Goal: Task Accomplishment & Management: Complete application form

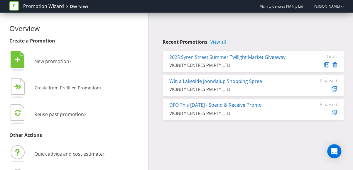
click at [219, 41] on link "View all" at bounding box center [218, 42] width 16 height 5
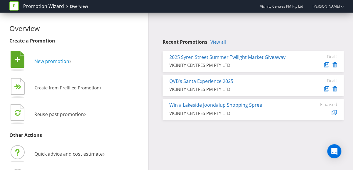
click at [43, 61] on span "New promotion" at bounding box center [51, 61] width 35 height 6
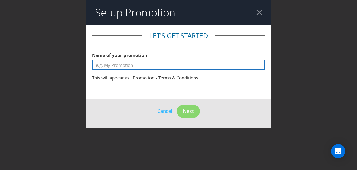
click at [112, 63] on input "text" at bounding box center [178, 65] width 173 height 10
type input "W"
type input "F"
type input "5"
type input "W"
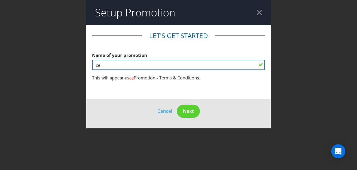
type input "c"
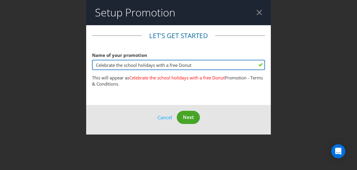
type input "Celebrate the school holidays with a free Donut"
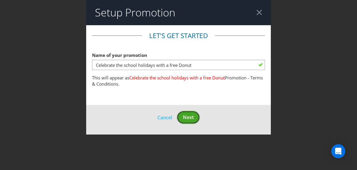
click at [193, 121] on button "Next" at bounding box center [188, 117] width 23 height 13
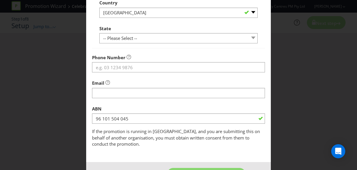
scroll to position [212, 0]
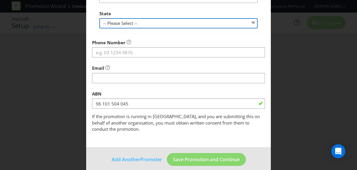
click at [160, 22] on select "-- Please Select -- [GEOGRAPHIC_DATA] [GEOGRAPHIC_DATA] [GEOGRAPHIC_DATA] [GEOG…" at bounding box center [178, 23] width 158 height 10
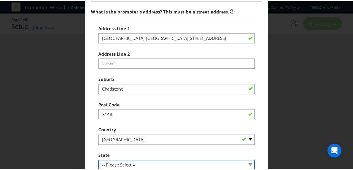
scroll to position [0, 0]
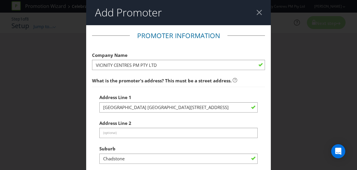
click at [258, 12] on div at bounding box center [260, 13] width 6 height 6
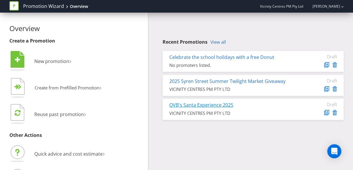
click at [206, 108] on link "QVB's Santa Experience 2025" at bounding box center [201, 105] width 64 height 6
click at [220, 42] on link "View all" at bounding box center [218, 42] width 16 height 5
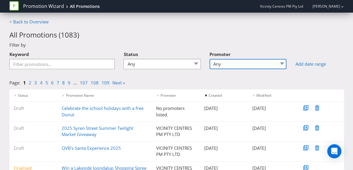
click at [246, 67] on select "Any 96 101 504 045 [GEOGRAPHIC_DATA] [GEOGRAPHIC_DATA] Comco Digital [GEOGRAPHI…" at bounding box center [248, 64] width 77 height 10
click at [239, 66] on select "Any 96 101 504 045 [GEOGRAPHIC_DATA] [GEOGRAPHIC_DATA] Comco Digital [GEOGRAPHI…" at bounding box center [248, 64] width 77 height 10
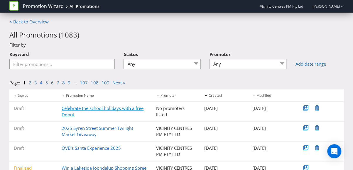
click at [117, 109] on link "Celebrate the school holidays with a free Donut" at bounding box center [103, 111] width 82 height 12
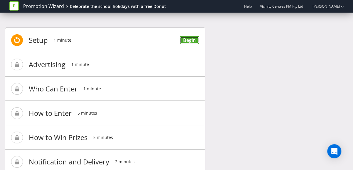
click at [193, 40] on link "Begin" at bounding box center [189, 40] width 19 height 8
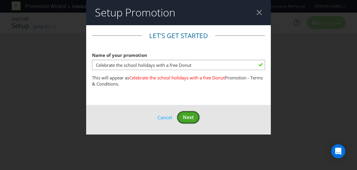
click at [192, 115] on span "Next" at bounding box center [188, 117] width 11 height 6
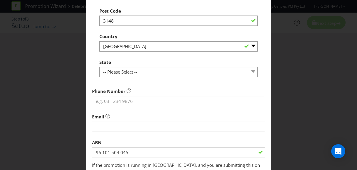
scroll to position [165, 0]
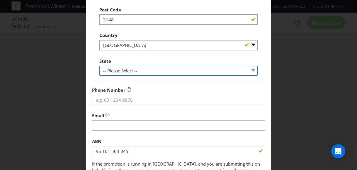
click at [143, 73] on select "-- Please Select -- [GEOGRAPHIC_DATA] [GEOGRAPHIC_DATA] [GEOGRAPHIC_DATA] [GEOG…" at bounding box center [178, 71] width 158 height 10
select select "VIC"
click at [99, 66] on select "-- Please Select -- [GEOGRAPHIC_DATA] [GEOGRAPHIC_DATA] [GEOGRAPHIC_DATA] [GEOG…" at bounding box center [178, 71] width 158 height 10
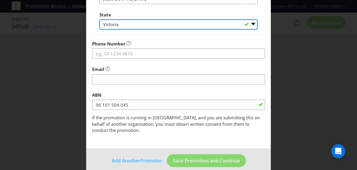
scroll to position [212, 0]
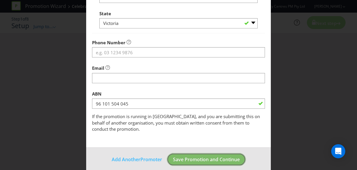
click at [212, 156] on span "Save Promotion and Continue" at bounding box center [206, 159] width 67 height 6
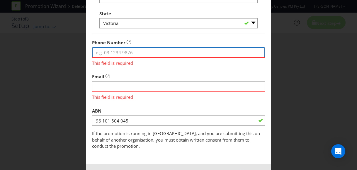
click at [144, 53] on input "tel" at bounding box center [178, 52] width 173 height 10
type input "02 9913 4444"
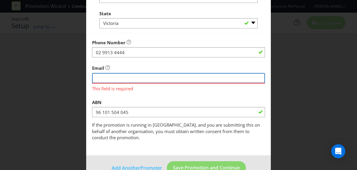
click at [115, 88] on div "Email This field is required" at bounding box center [178, 77] width 173 height 30
type input "[EMAIL_ADDRESS][PERSON_NAME][DOMAIN_NAME]"
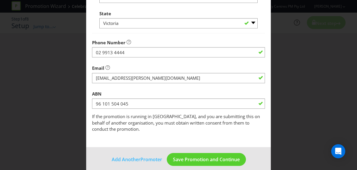
click at [318, 95] on div "Add Promoter Promoter Information Company Name VICINITY CENTRES PM PTY LTD What…" at bounding box center [178, 85] width 357 height 170
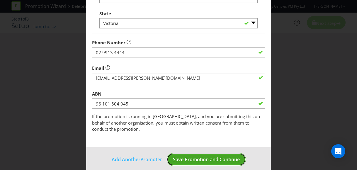
click at [217, 156] on span "Save Promotion and Continue" at bounding box center [206, 159] width 67 height 6
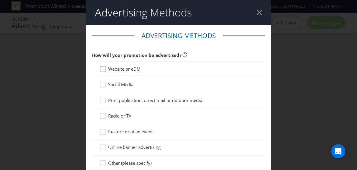
click at [102, 70] on icon at bounding box center [103, 70] width 9 height 9
click at [0, 0] on input "Website or eDM" at bounding box center [0, 0] width 0 height 0
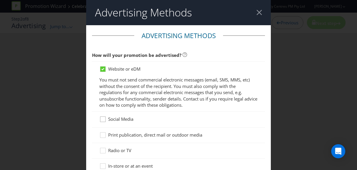
click at [100, 121] on icon at bounding box center [103, 120] width 9 height 9
click at [0, 0] on input "Social Media" at bounding box center [0, 0] width 0 height 0
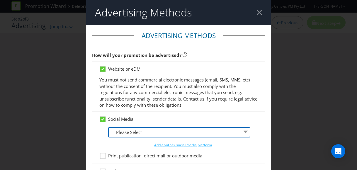
click at [139, 130] on select "-- Please Select -- Facebook X Instagram Snapchat LinkedIn Pinterest Tumblr You…" at bounding box center [179, 132] width 142 height 10
select select "INSTAGRAM"
click at [108, 127] on select "-- Please Select -- Facebook X Instagram Snapchat LinkedIn Pinterest Tumblr You…" at bounding box center [179, 132] width 142 height 10
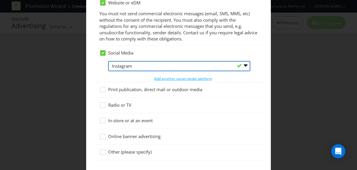
scroll to position [70, 0]
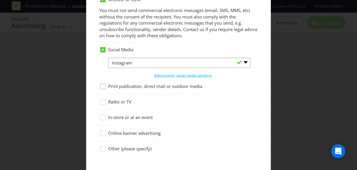
click at [103, 85] on icon at bounding box center [103, 87] width 9 height 9
click at [0, 0] on input "Print publication, direct mail or outdoor media" at bounding box center [0, 0] width 0 height 0
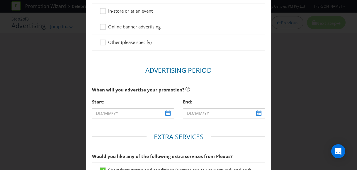
scroll to position [176, 0]
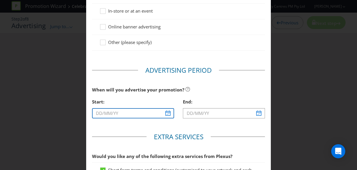
click at [97, 112] on input "text" at bounding box center [133, 113] width 82 height 10
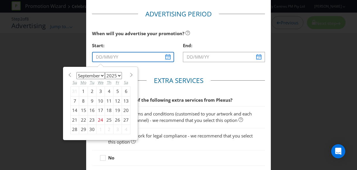
scroll to position [234, 0]
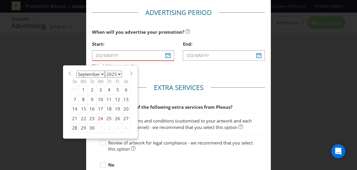
click at [114, 117] on div "26" at bounding box center [118, 118] width 9 height 9
type input "[DATE]"
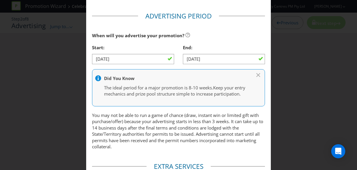
scroll to position [230, 0]
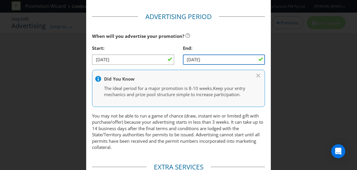
click at [191, 56] on input "[DATE]" at bounding box center [224, 60] width 82 height 10
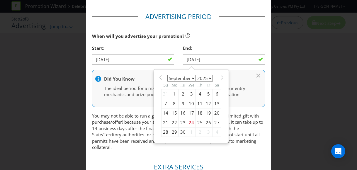
click at [220, 75] on span at bounding box center [222, 77] width 4 height 4
select select "9"
click at [164, 104] on div "5" at bounding box center [166, 103] width 9 height 9
type input "[DATE]"
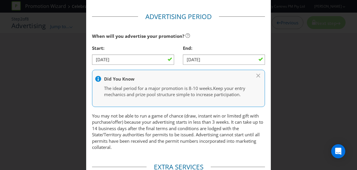
drag, startPoint x: 352, startPoint y: 98, endPoint x: 350, endPoint y: 111, distance: 13.3
click at [350, 111] on div "Advertising Methods Advertising Methods How will your promotion be advertised? …" at bounding box center [178, 85] width 357 height 170
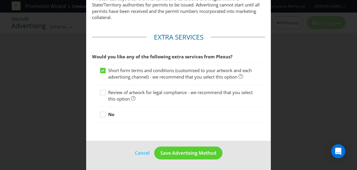
scroll to position [364, 0]
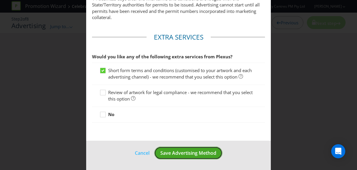
click at [190, 153] on span "Save Advertising Method" at bounding box center [189, 153] width 56 height 6
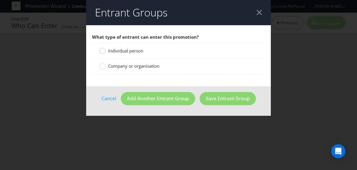
click at [104, 51] on circle at bounding box center [103, 51] width 6 height 6
click at [0, 0] on input "Individual person" at bounding box center [0, 0] width 0 height 0
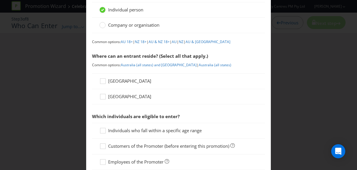
scroll to position [47, 0]
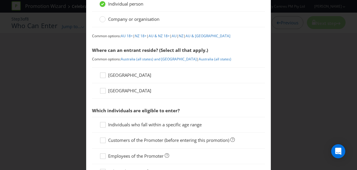
click at [104, 74] on icon at bounding box center [103, 76] width 9 height 9
click at [0, 0] on input "[GEOGRAPHIC_DATA]" at bounding box center [0, 0] width 0 height 0
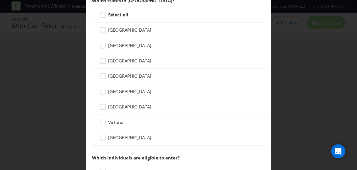
scroll to position [158, 0]
drag, startPoint x: 98, startPoint y: 43, endPoint x: 101, endPoint y: 45, distance: 3.5
click at [99, 43] on icon at bounding box center [103, 46] width 9 height 9
click at [0, 0] on input "[GEOGRAPHIC_DATA]" at bounding box center [0, 0] width 0 height 0
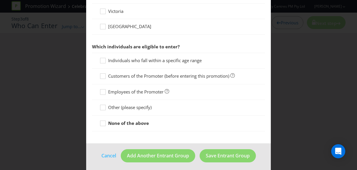
scroll to position [269, 0]
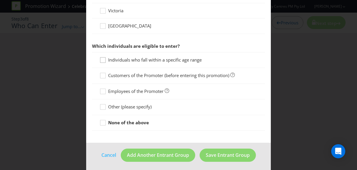
click at [100, 59] on icon at bounding box center [103, 61] width 9 height 9
click at [0, 0] on input "Individuals who fall within a specific age range" at bounding box center [0, 0] width 0 height 0
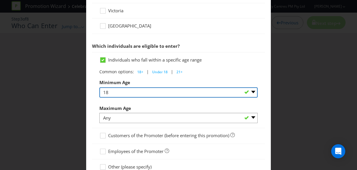
click at [130, 89] on select "Any 1 2 3 4 5 6 7 8 9 10 11 12 13 14 15 16 17 18 19 20 21 22 23 24 25 26 27 28 …" at bounding box center [178, 92] width 158 height 10
select select "ANY"
click at [99, 87] on select "Any 1 2 3 4 5 6 7 8 9 10 11 12 13 14 15 16 17 18 19 20 21 22 23 24 25 26 27 28 …" at bounding box center [178, 92] width 158 height 10
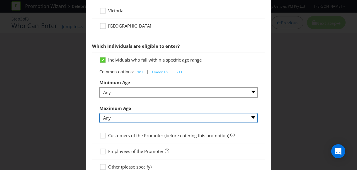
click at [124, 117] on select "Any 1 2 3 4 5 6 7 8 9 10 11 12 13 14 15 16 17 18 19 20 21 22 23 24 25 26 27 28 …" at bounding box center [178, 118] width 158 height 10
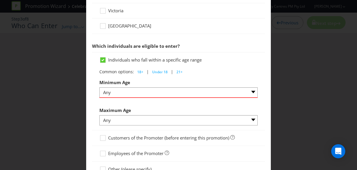
click at [312, 69] on div "Entrant Groups What type of entrant can enter this promotion? Individual person…" at bounding box center [178, 85] width 357 height 170
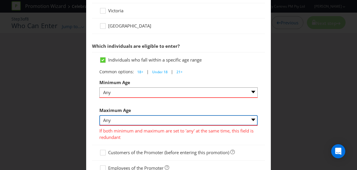
click at [251, 118] on select "Any 1 2 3 4 5 6 7 8 9 10 11 12 13 14 15 16 17 18 19 20 21 22 23 24 25 26 27 28 …" at bounding box center [178, 120] width 158 height 10
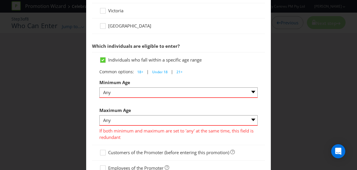
click at [156, 71] on span "Under 18" at bounding box center [160, 72] width 16 height 5
select select "18"
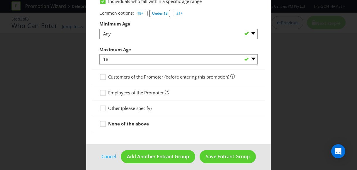
scroll to position [329, 0]
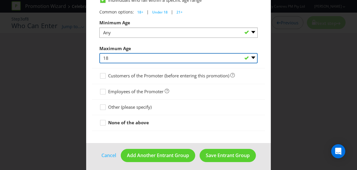
click at [192, 54] on select "Any 1 2 3 4 5 6 7 8 9 10 11 12 13 14 15 16 17 18 19 20 21 22 23 24 25 26 27 28 …" at bounding box center [178, 58] width 158 height 10
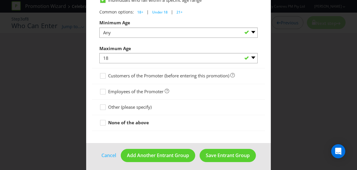
click at [305, 112] on div "Entrant Groups What type of entrant can enter this promotion? Individual person…" at bounding box center [178, 85] width 357 height 170
click at [100, 122] on icon at bounding box center [103, 124] width 9 height 9
click at [0, 0] on input "None of the above" at bounding box center [0, 0] width 0 height 0
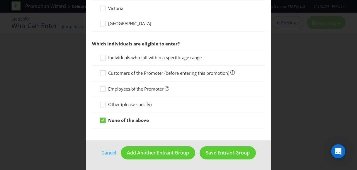
scroll to position [269, 0]
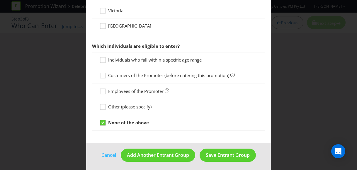
click at [102, 122] on icon at bounding box center [103, 122] width 3 height 2
click at [0, 0] on input "None of the above" at bounding box center [0, 0] width 0 height 0
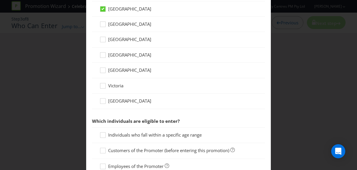
scroll to position [205, 0]
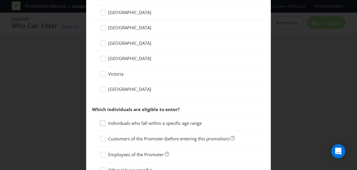
click at [104, 121] on icon at bounding box center [103, 124] width 9 height 9
click at [0, 0] on input "Individuals who fall within a specific age range" at bounding box center [0, 0] width 0 height 0
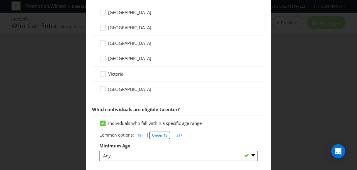
click at [160, 135] on span "Under 18" at bounding box center [160, 135] width 16 height 5
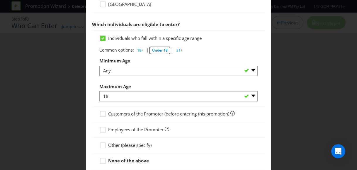
scroll to position [329, 0]
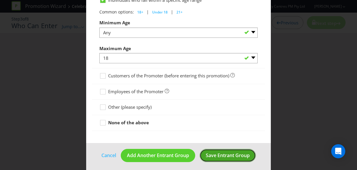
click at [230, 149] on button "Save Entrant Group" at bounding box center [228, 155] width 56 height 13
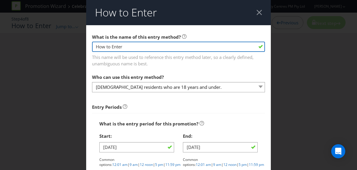
click at [188, 48] on input "How to Enter" at bounding box center [178, 47] width 173 height 10
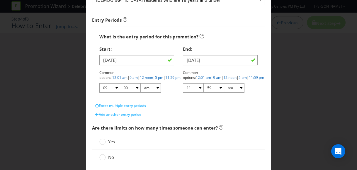
scroll to position [89, 0]
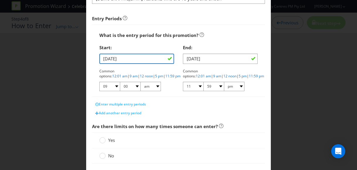
click at [105, 61] on input "[DATE]" at bounding box center [136, 59] width 75 height 10
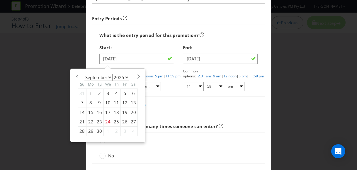
click at [87, 131] on div "29" at bounding box center [91, 131] width 9 height 9
type input "[DATE]"
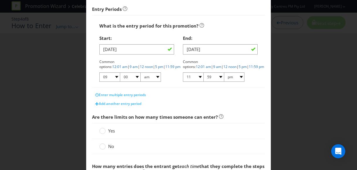
scroll to position [100, 0]
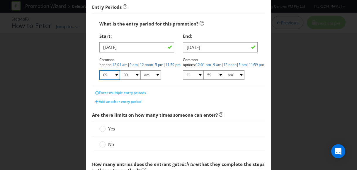
click at [116, 75] on select "01 02 03 04 05 06 07 08 09 10 11 12" at bounding box center [109, 74] width 21 height 9
click at [99, 70] on select "01 02 03 04 05 06 07 08 09 10 11 12" at bounding box center [109, 74] width 21 height 9
click at [135, 74] on select "00 01 05 10 15 20 25 29 30 35 40 45 50 55 59" at bounding box center [130, 74] width 21 height 9
click at [196, 98] on div "Add another entry period" at bounding box center [178, 101] width 173 height 9
click at [140, 64] on link "12 noon" at bounding box center [146, 64] width 13 height 5
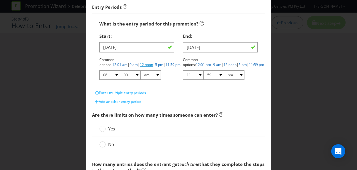
select select "12"
select select "pm"
click at [114, 75] on select "01 02 03 04 05 06 07 08 09 10 11 12" at bounding box center [109, 74] width 21 height 9
select select "09"
click at [99, 70] on select "01 02 03 04 05 06 07 08 09 10 11 12" at bounding box center [109, 74] width 21 height 9
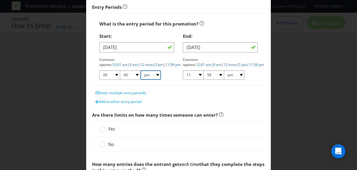
click at [156, 72] on select "am pm" at bounding box center [151, 74] width 21 height 9
select select "am"
click at [141, 70] on select "am pm" at bounding box center [151, 74] width 21 height 9
click at [197, 74] on select "01 02 03 04 05 06 07 08 09 10 11 12" at bounding box center [193, 74] width 21 height 9
select select "05"
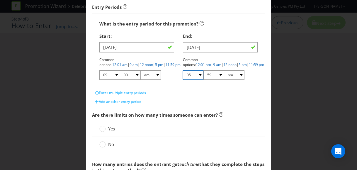
click at [183, 70] on select "01 02 03 04 05 06 07 08 09 10 11 12" at bounding box center [193, 74] width 21 height 9
click at [218, 73] on select "00 01 05 10 15 20 25 29 30 35 40 45 50 55 59" at bounding box center [214, 74] width 21 height 9
click at [239, 83] on div "End: [DATE] Common options: 12:01 am | 9 am | 12 noon | 5 pm | 11:59 pm 01 02 0…" at bounding box center [221, 57] width 84 height 55
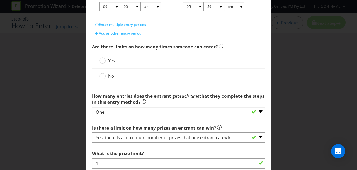
scroll to position [170, 0]
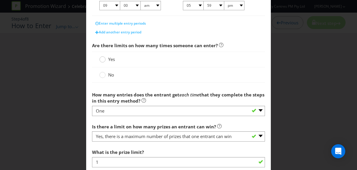
click at [101, 60] on circle at bounding box center [103, 60] width 6 height 6
click at [0, 0] on input "Yes" at bounding box center [0, 0] width 0 height 0
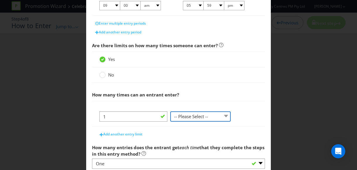
click at [226, 115] on select "-- Please Select -- per person per day per purchase per transaction Other (plea…" at bounding box center [200, 117] width 60 height 10
select select "PER_DAY"
click at [170, 112] on select "-- Please Select -- per person per day per purchase per transaction Other (plea…" at bounding box center [200, 117] width 60 height 10
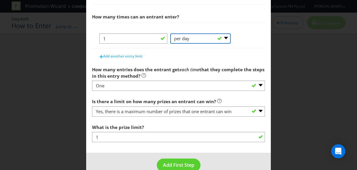
scroll to position [259, 0]
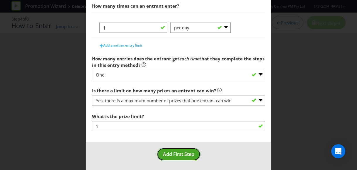
click at [180, 156] on button "Add First Step" at bounding box center [179, 154] width 44 height 13
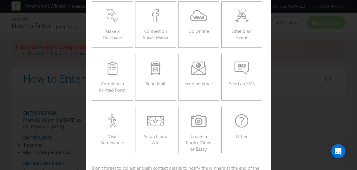
scroll to position [40, 0]
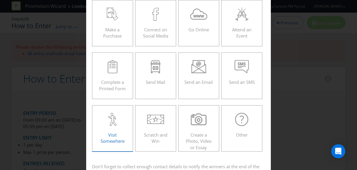
click at [125, 126] on label "Visit Somewhere" at bounding box center [112, 128] width 41 height 46
click at [0, 0] on input "Visit Somewhere" at bounding box center [0, 0] width 0 height 0
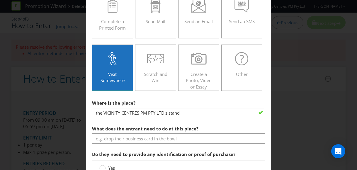
scroll to position [121, 0]
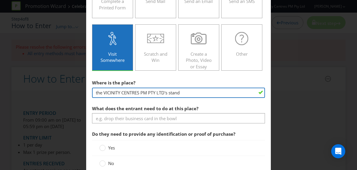
drag, startPoint x: 190, startPoint y: 92, endPoint x: 63, endPoint y: 85, distance: 126.9
click at [63, 85] on div "How to Enter To enter the entrant must... Make a Purchase Connect on Social Med…" at bounding box center [178, 85] width 357 height 170
type input "T"
type input "Warriewood Customer service desk"
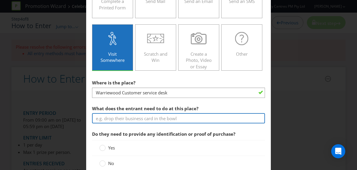
click at [169, 118] on input "text" at bounding box center [178, 118] width 173 height 10
type input "C"
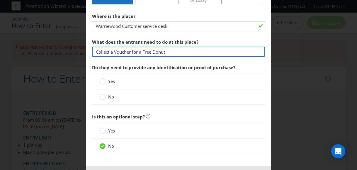
scroll to position [189, 0]
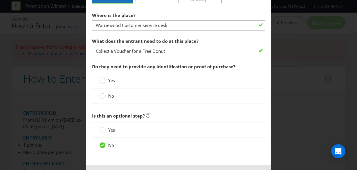
click at [100, 95] on circle at bounding box center [103, 96] width 6 height 6
click at [0, 0] on input "No" at bounding box center [0, 0] width 0 height 0
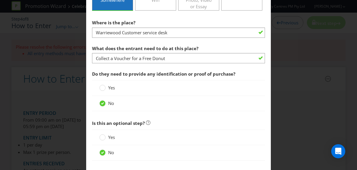
scroll to position [183, 0]
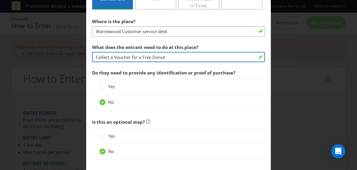
click at [93, 55] on input "Collect a Voucher for a Free Donut" at bounding box center [178, 57] width 173 height 10
click at [169, 58] on input "Be among the first 50 customers to Collect a Voucher for a Free Donut" at bounding box center [178, 57] width 173 height 10
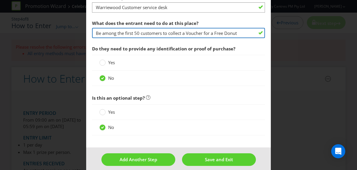
scroll to position [211, 0]
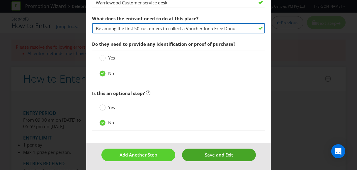
type input "Be among the first 50 customers to collect a Voucher for a Free Donut"
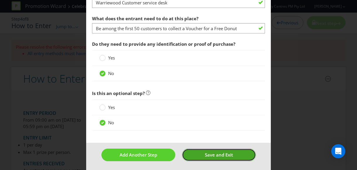
click at [212, 156] on span "Save and Exit" at bounding box center [219, 155] width 28 height 6
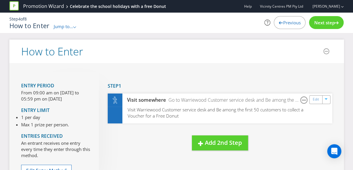
click at [332, 20] on span "Next step" at bounding box center [324, 23] width 21 height 6
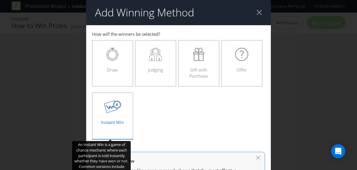
click at [108, 125] on span "Instant Win" at bounding box center [112, 122] width 23 height 6
click at [0, 0] on input "Instant Win" at bounding box center [0, 0] width 0 height 0
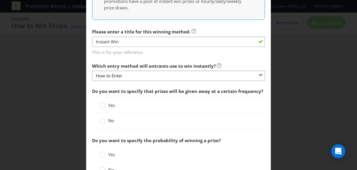
scroll to position [170, 0]
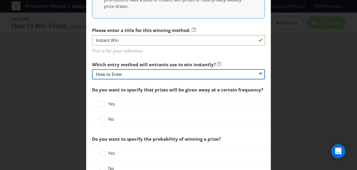
click at [228, 69] on select "How to Enter" at bounding box center [178, 74] width 173 height 10
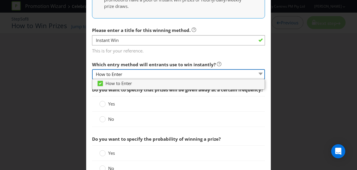
scroll to position [170, 0]
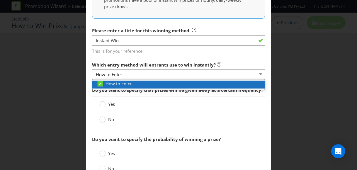
click at [214, 81] on div "How to Enter" at bounding box center [181, 84] width 168 height 6
click at [97, 82] on div at bounding box center [100, 86] width 6 height 10
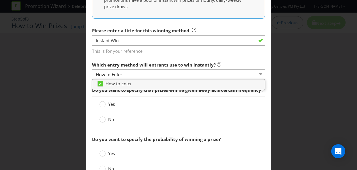
drag, startPoint x: 298, startPoint y: 116, endPoint x: 308, endPoint y: 111, distance: 11.3
click at [298, 116] on div "Add Winning Method How to Enter How will the winners be selected? Draw Judging …" at bounding box center [178, 85] width 357 height 170
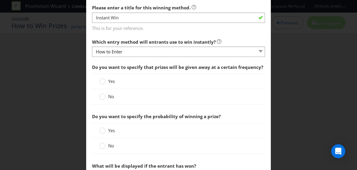
scroll to position [195, 0]
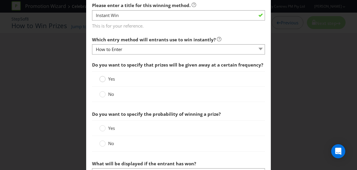
click at [102, 79] on circle at bounding box center [103, 79] width 6 height 6
click at [0, 0] on input "Yes" at bounding box center [0, 0] width 0 height 0
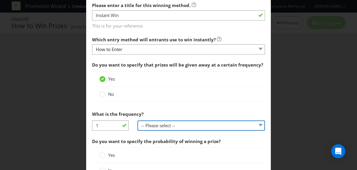
click at [184, 124] on select "-- Please select -- per hour per day per week per month other (please specify)" at bounding box center [202, 126] width 128 height 10
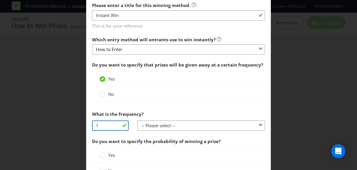
click at [110, 125] on input "1" at bounding box center [110, 126] width 37 height 10
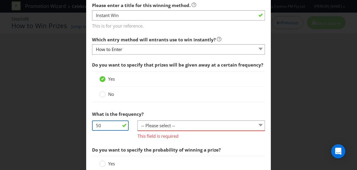
type input "50"
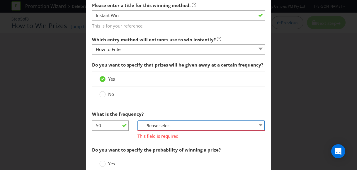
click at [148, 126] on select "-- Please select -- per hour per day per week per month other (please specify)" at bounding box center [202, 126] width 128 height 10
select select "PER_DAY"
click at [138, 121] on select "-- Please select -- per hour per day per week per month other (please specify)" at bounding box center [202, 126] width 128 height 10
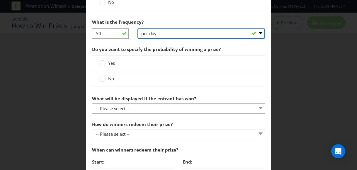
scroll to position [291, 0]
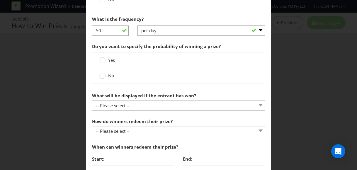
click at [101, 74] on div at bounding box center [102, 73] width 3 height 3
click at [0, 0] on input "No" at bounding box center [0, 0] width 0 height 0
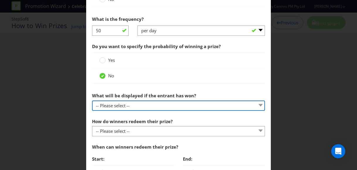
click at [187, 105] on select "-- Please select -- The winner will be notified as appropriate for the entry me…" at bounding box center [178, 106] width 173 height 10
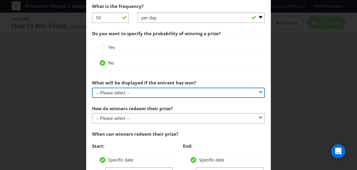
scroll to position [309, 0]
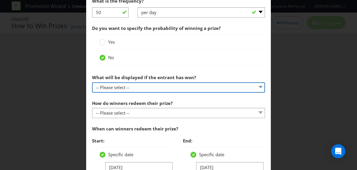
click at [231, 90] on select "-- Please select -- The winner will be notified as appropriate for the entry me…" at bounding box center [178, 87] width 173 height 10
select select "OTHER"
click at [92, 82] on select "-- Please select -- The winner will be notified as appropriate for the entry me…" at bounding box center [178, 87] width 173 height 10
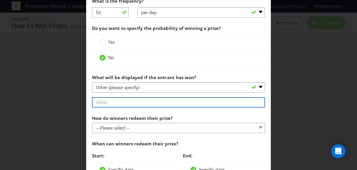
click at [120, 100] on input "text" at bounding box center [178, 102] width 173 height 10
type input "Instant Win"
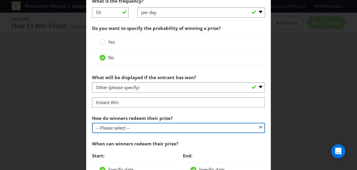
click at [152, 126] on select "-- Please select -- Present winning message to venue staff Follow instructions …" at bounding box center [178, 128] width 173 height 10
select select "INSTRUCTIONS"
click at [92, 123] on select "-- Please select -- Present winning message to venue staff Follow instructions …" at bounding box center [178, 128] width 173 height 10
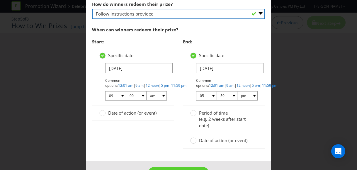
scroll to position [441, 0]
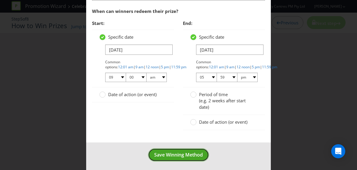
click at [165, 152] on span "Save Winning Method" at bounding box center [178, 155] width 49 height 6
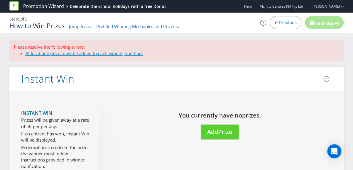
click at [79, 52] on link "At least one prize must be added to each winning method." at bounding box center [84, 53] width 117 height 6
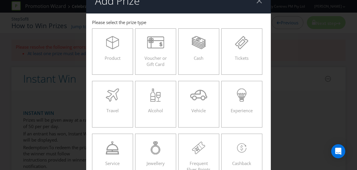
scroll to position [4, 0]
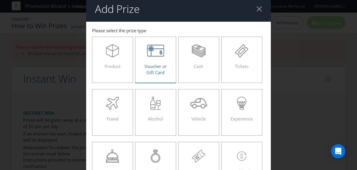
click at [153, 67] on span "Voucher or Gift Card" at bounding box center [156, 69] width 22 height 12
click at [0, 0] on input "Voucher or Gift Card" at bounding box center [0, 0] width 0 height 0
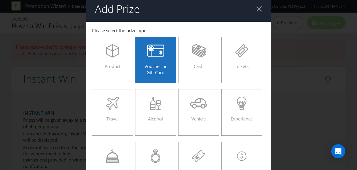
click at [163, 67] on span "Voucher or Gift Card" at bounding box center [156, 69] width 22 height 12
click at [0, 0] on input "Voucher or Gift Card" at bounding box center [0, 0] width 0 height 0
click at [226, 73] on label "Tickets" at bounding box center [242, 60] width 41 height 46
click at [0, 0] on input "Tickets" at bounding box center [0, 0] width 0 height 0
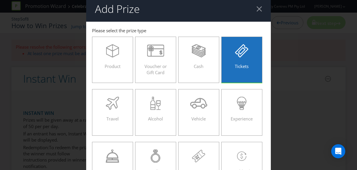
drag, startPoint x: 353, startPoint y: 43, endPoint x: 348, endPoint y: 67, distance: 23.9
click at [348, 67] on div "Add Prize [GEOGRAPHIC_DATA] Please select the prize type Product Voucher or Gif…" at bounding box center [178, 85] width 357 height 170
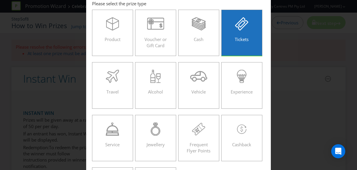
scroll to position [104, 0]
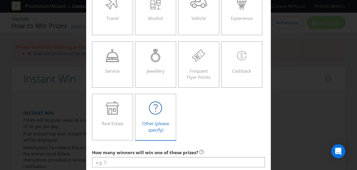
click at [149, 131] on span "Other (please specify)" at bounding box center [155, 127] width 27 height 12
click at [0, 0] on input "Other (please specify)" at bounding box center [0, 0] width 0 height 0
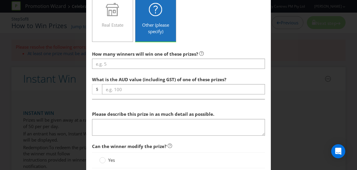
scroll to position [202, 0]
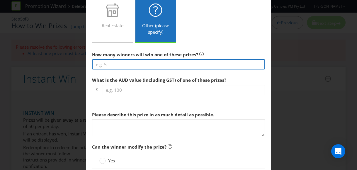
click at [132, 63] on input "number" at bounding box center [178, 64] width 173 height 10
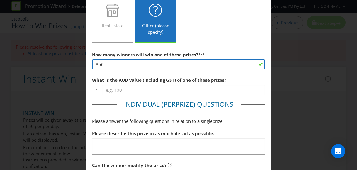
type input "350"
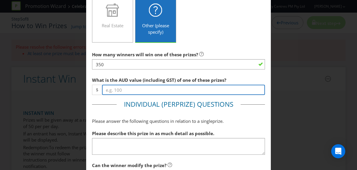
click at [133, 91] on input "number" at bounding box center [183, 90] width 163 height 10
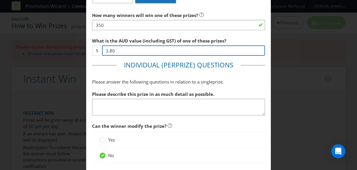
scroll to position [245, 0]
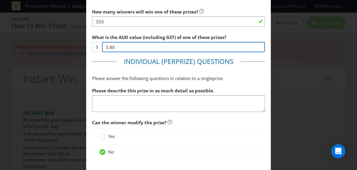
type input "3.80"
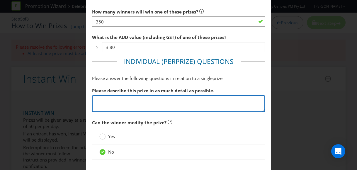
click at [111, 104] on textarea at bounding box center [178, 103] width 173 height 17
type textarea "a"
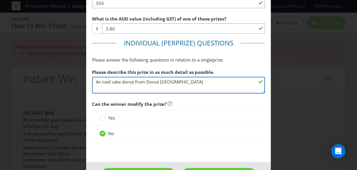
scroll to position [283, 0]
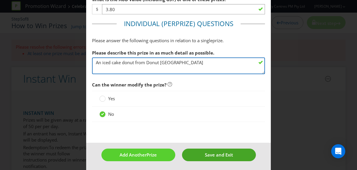
type textarea "An iced cake donut from Donut [GEOGRAPHIC_DATA]"
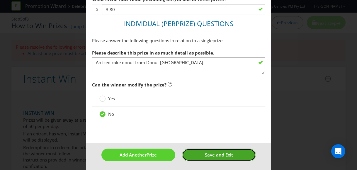
click at [233, 157] on button "Save and Exit" at bounding box center [219, 155] width 74 height 13
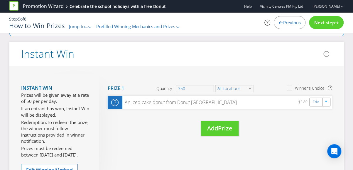
scroll to position [40, 0]
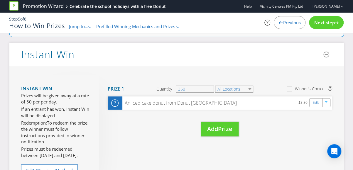
click at [59, 121] on span "To redeem the prize, the winner must follow instructions provided in winner not…" at bounding box center [54, 132] width 67 height 25
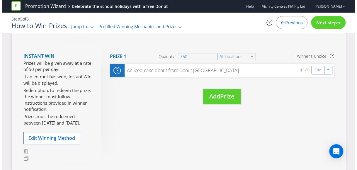
scroll to position [74, 0]
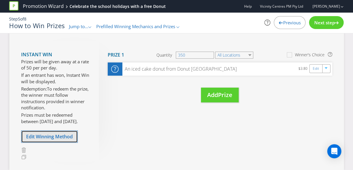
click at [55, 134] on span "Edit Winning Method" at bounding box center [49, 137] width 47 height 6
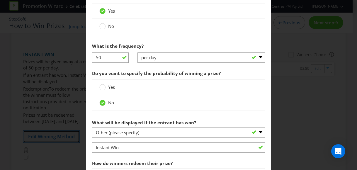
scroll to position [312, 0]
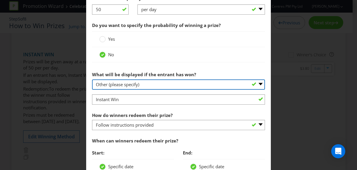
click at [170, 80] on select "-- Please select -- The winner will be notified as appropriate for the entry me…" at bounding box center [178, 85] width 173 height 10
click at [92, 80] on select "-- Please select -- The winner will be notified as appropriate for the entry me…" at bounding box center [178, 85] width 173 height 10
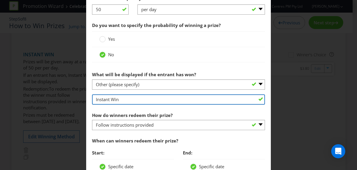
click at [140, 100] on input "Instant Win" at bounding box center [178, 99] width 173 height 10
drag, startPoint x: 102, startPoint y: 96, endPoint x: 49, endPoint y: 95, distance: 53.4
click at [49, 95] on div "Edit Winning Method How to Enter How will the winners be selected? Draw Judging…" at bounding box center [178, 85] width 357 height 170
type input "The customer will be told in person"
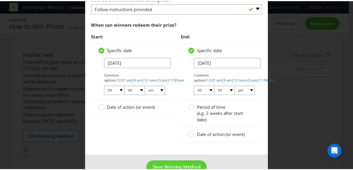
scroll to position [441, 0]
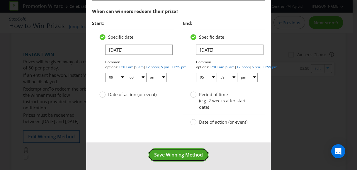
click at [177, 156] on button "Save Winning Method" at bounding box center [178, 154] width 61 height 13
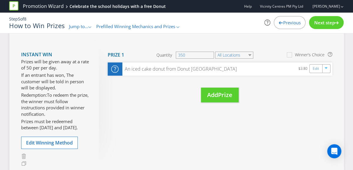
click at [329, 24] on span "Next step" at bounding box center [324, 23] width 21 height 6
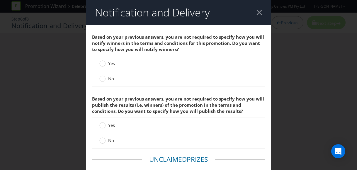
drag, startPoint x: 165, startPoint y: 85, endPoint x: 159, endPoint y: 89, distance: 7.5
click at [164, 86] on div "Based on your previous answers, you are not required to specify how you will no…" at bounding box center [178, 60] width 173 height 59
click at [103, 80] on circle at bounding box center [103, 79] width 6 height 6
click at [0, 0] on input "No" at bounding box center [0, 0] width 0 height 0
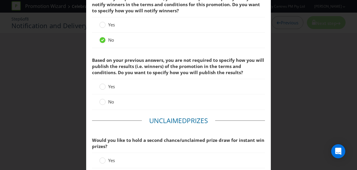
scroll to position [39, 0]
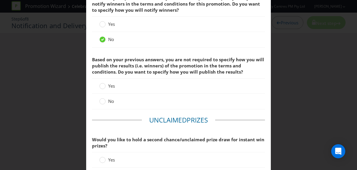
click at [348, 37] on div "Notification and Delivery Based on your previous answers, you are not required …" at bounding box center [178, 85] width 357 height 170
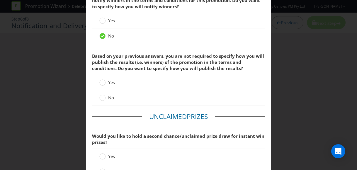
scroll to position [58, 0]
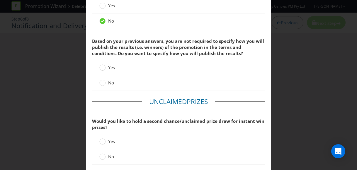
click at [101, 81] on div at bounding box center [102, 81] width 3 height 3
click at [0, 0] on input "No" at bounding box center [0, 0] width 0 height 0
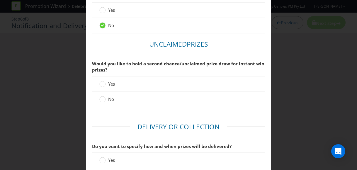
scroll to position [117, 0]
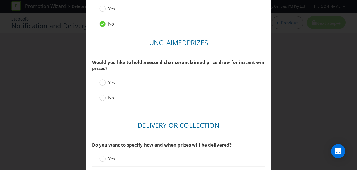
click at [103, 98] on circle at bounding box center [103, 98] width 6 height 6
click at [0, 0] on input "No" at bounding box center [0, 0] width 0 height 0
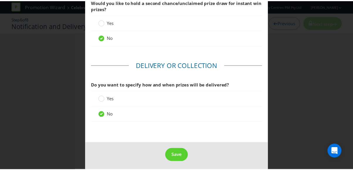
scroll to position [178, 0]
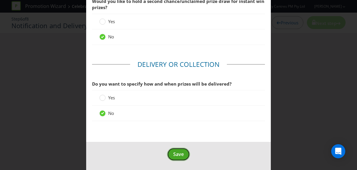
click at [178, 154] on span "Save" at bounding box center [178, 154] width 11 height 6
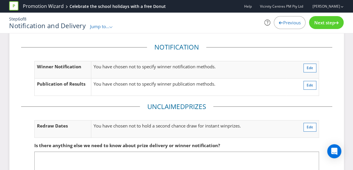
scroll to position [13, 0]
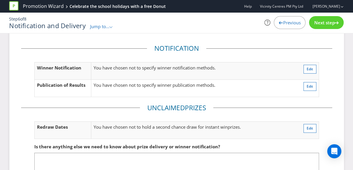
click at [322, 19] on div "Next step" at bounding box center [326, 22] width 35 height 13
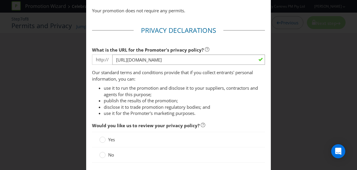
scroll to position [44, 0]
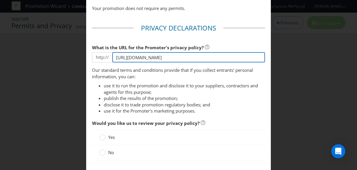
click at [212, 57] on input "[URL][DOMAIN_NAME]" at bounding box center [188, 57] width 153 height 10
drag, startPoint x: 212, startPoint y: 57, endPoint x: 98, endPoint y: 55, distance: 113.6
click at [99, 55] on div "http:// [URL][DOMAIN_NAME]" at bounding box center [178, 57] width 173 height 10
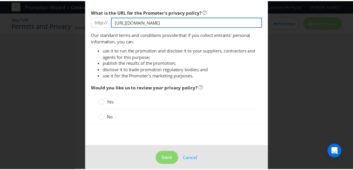
scroll to position [84, 0]
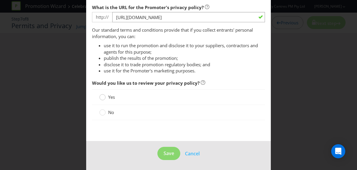
click at [101, 99] on circle at bounding box center [103, 97] width 6 height 6
click at [0, 0] on input "Yes" at bounding box center [0, 0] width 0 height 0
click at [165, 151] on span "Save" at bounding box center [169, 153] width 11 height 6
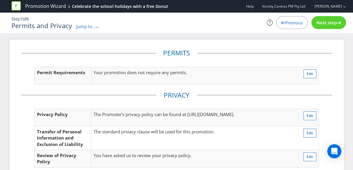
click at [323, 20] on span "Next step" at bounding box center [326, 23] width 21 height 6
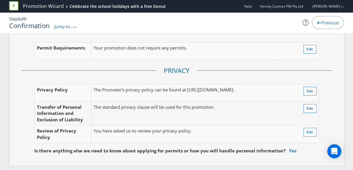
scroll to position [1054, 0]
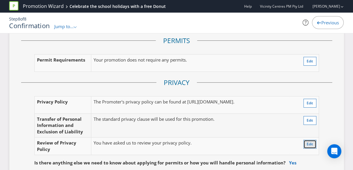
click at [310, 142] on span "Edit" at bounding box center [310, 144] width 6 height 5
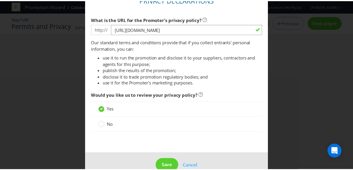
scroll to position [79, 0]
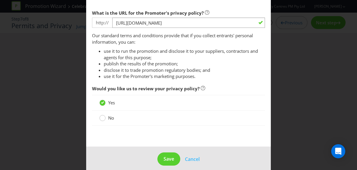
click at [100, 117] on circle at bounding box center [103, 118] width 6 height 6
click at [0, 0] on input "No" at bounding box center [0, 0] width 0 height 0
click at [165, 161] on span "Save" at bounding box center [169, 159] width 11 height 6
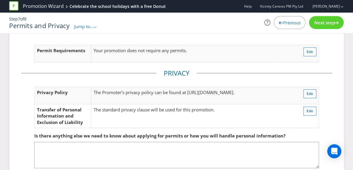
scroll to position [50, 0]
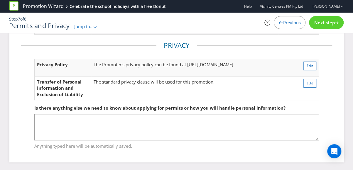
click at [311, 23] on div "Next step" at bounding box center [326, 22] width 35 height 13
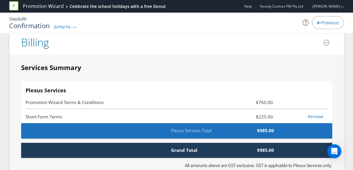
scroll to position [1190, 0]
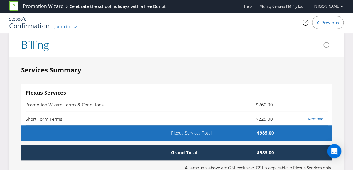
click at [106, 101] on span "Promotion Wizard Terms & Conditions" at bounding box center [127, 104] width 202 height 7
click at [263, 101] on span "$760.00" at bounding box center [252, 104] width 50 height 7
click at [180, 101] on span "Promotion Wizard Terms & Conditions" at bounding box center [127, 104] width 202 height 7
click at [102, 97] on li "Promotion Wizard Terms & Conditions $760.00" at bounding box center [177, 104] width 302 height 14
click at [323, 25] on span "Previous" at bounding box center [330, 23] width 18 height 6
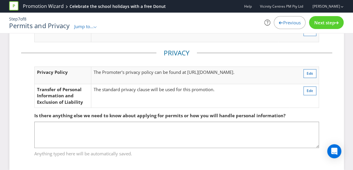
scroll to position [37, 0]
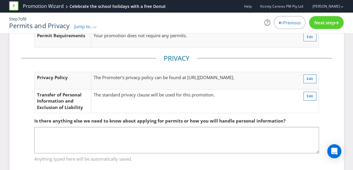
click at [289, 16] on div "Step 7 of 8 Permits and Privacy Jump to... .st0{fill-rule:evenodd;clip-rule:eve…" at bounding box center [176, 23] width 343 height 21
click at [288, 24] on span "Previous" at bounding box center [292, 23] width 18 height 6
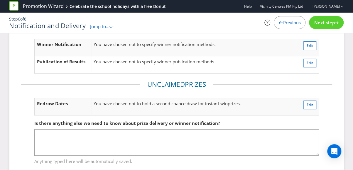
click at [288, 24] on span "Previous" at bounding box center [292, 23] width 18 height 6
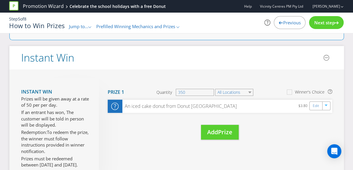
click at [288, 24] on span "Previous" at bounding box center [292, 23] width 18 height 6
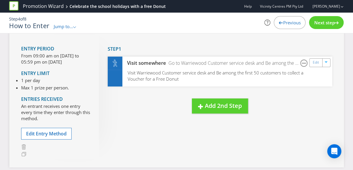
click at [288, 24] on span "Previous" at bounding box center [292, 23] width 18 height 6
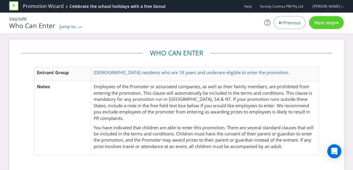
click at [289, 21] on span "Previous" at bounding box center [292, 23] width 18 height 6
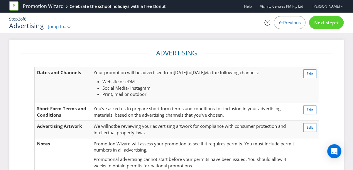
click at [289, 21] on span "Previous" at bounding box center [292, 23] width 18 height 6
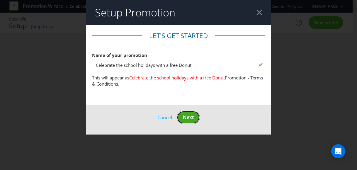
click at [183, 122] on button "Next" at bounding box center [188, 117] width 23 height 13
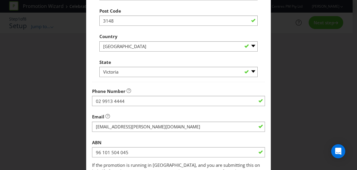
scroll to position [212, 0]
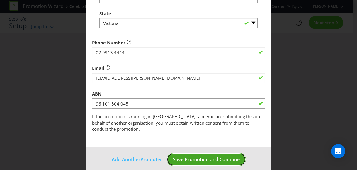
click at [215, 156] on span "Save Promotion and Continue" at bounding box center [206, 159] width 67 height 6
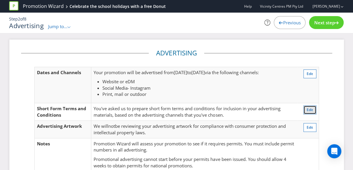
click at [310, 112] on button "Edit" at bounding box center [309, 110] width 13 height 9
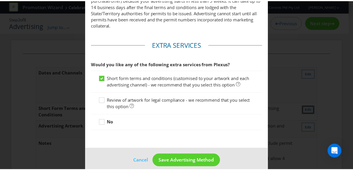
scroll to position [364, 0]
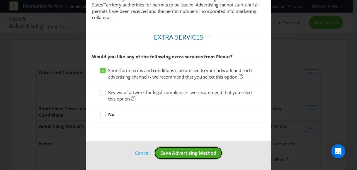
click at [174, 156] on button "Save Advertising Method" at bounding box center [188, 153] width 68 height 13
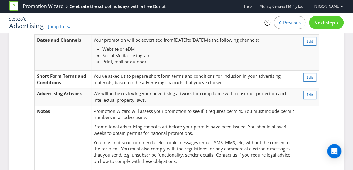
scroll to position [16, 0]
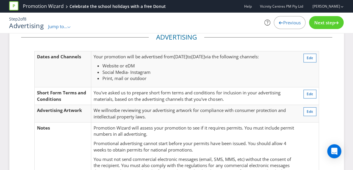
click at [323, 25] on span "Next step" at bounding box center [324, 23] width 21 height 6
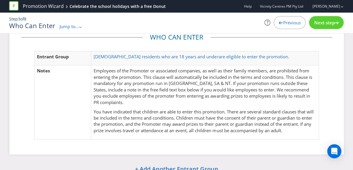
click at [329, 21] on span "Next step" at bounding box center [324, 23] width 21 height 6
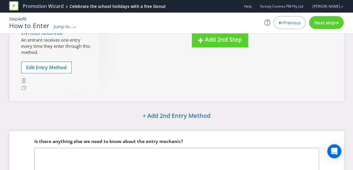
scroll to position [104, 0]
click at [31, 115] on div "+ Add 2nd Entry Method" at bounding box center [176, 116] width 335 height 13
click at [326, 20] on span "Next step" at bounding box center [324, 23] width 21 height 6
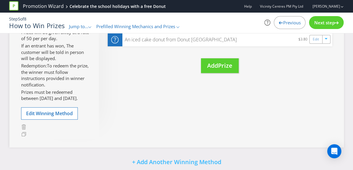
click at [326, 20] on span "Next step" at bounding box center [324, 23] width 21 height 6
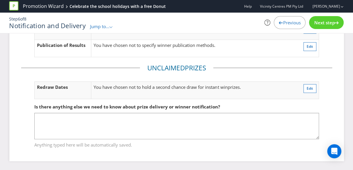
scroll to position [52, 0]
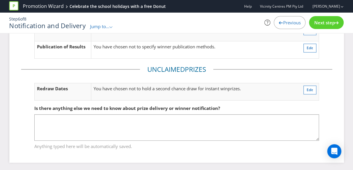
click at [322, 23] on span "Next step" at bounding box center [324, 23] width 21 height 6
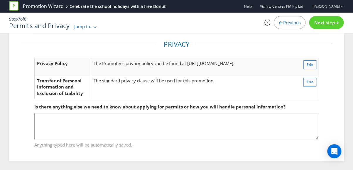
scroll to position [50, 0]
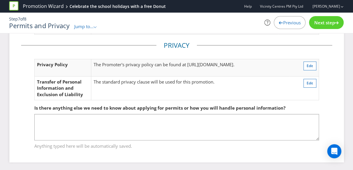
click at [322, 23] on span "Next step" at bounding box center [324, 23] width 21 height 6
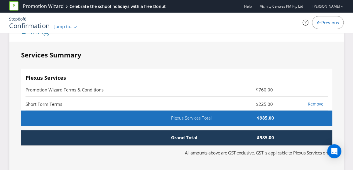
scroll to position [1210, 0]
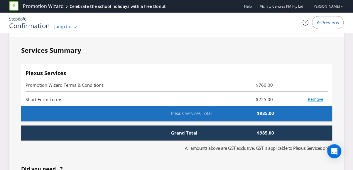
click at [313, 97] on link "Remove" at bounding box center [316, 100] width 16 height 6
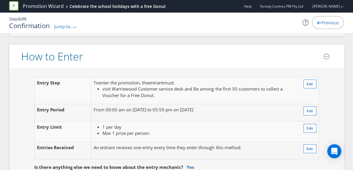
scroll to position [501, 0]
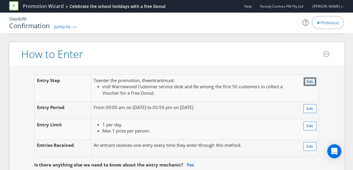
click at [311, 79] on span "Edit" at bounding box center [310, 81] width 6 height 5
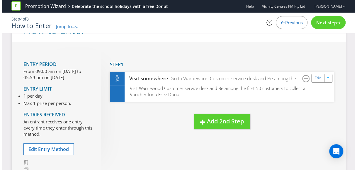
scroll to position [20, 0]
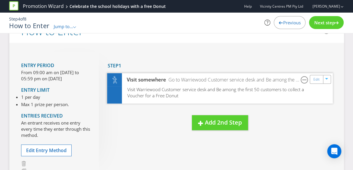
click at [206, 94] on div "Visit Warriewood Customer service desk and Be among the first 50 customers to c…" at bounding box center [220, 94] width 226 height 17
click at [314, 78] on link "Edit" at bounding box center [316, 79] width 6 height 7
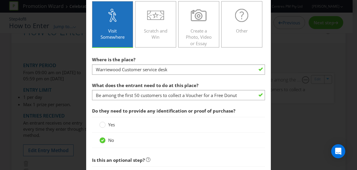
scroll to position [145, 0]
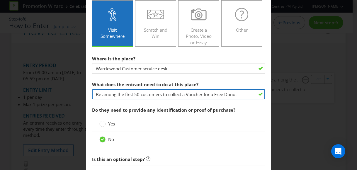
drag, startPoint x: 238, startPoint y: 94, endPoint x: 72, endPoint y: 99, distance: 165.6
click at [72, 99] on div "How to Enter To enter the entrant must... Make a Purchase Connect on Social Med…" at bounding box center [178, 85] width 357 height 170
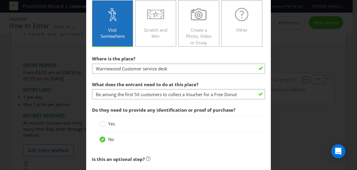
click at [293, 85] on div "How to Enter To enter the entrant must... Make a Purchase Connect on Social Med…" at bounding box center [178, 85] width 357 height 170
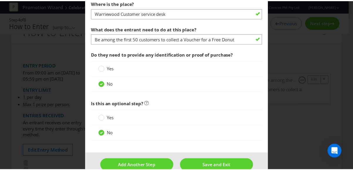
scroll to position [211, 0]
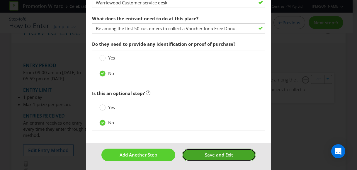
click at [242, 151] on button "Save and Exit" at bounding box center [219, 155] width 74 height 13
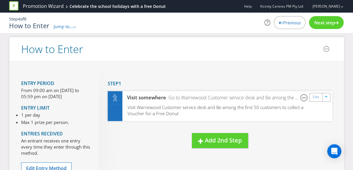
scroll to position [1, 0]
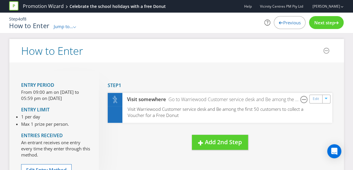
click at [281, 26] on div "Previous" at bounding box center [290, 22] width 32 height 13
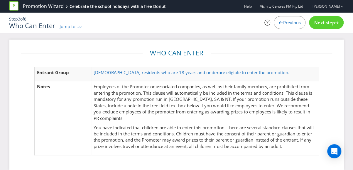
click at [292, 24] on span "Previous" at bounding box center [292, 23] width 18 height 6
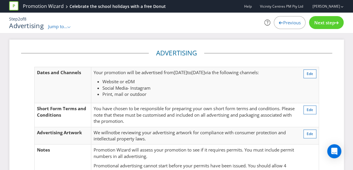
click at [299, 26] on div "Previous" at bounding box center [290, 22] width 32 height 13
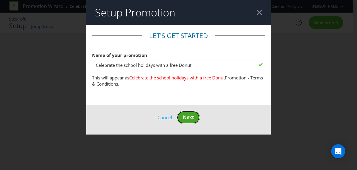
click at [191, 119] on span "Next" at bounding box center [188, 117] width 11 height 6
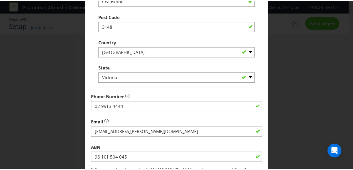
scroll to position [212, 0]
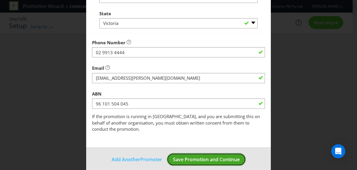
click at [214, 156] on span "Save Promotion and Continue" at bounding box center [206, 159] width 67 height 6
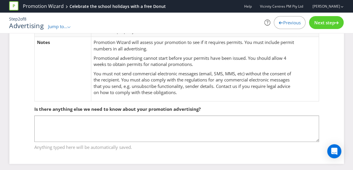
scroll to position [109, 0]
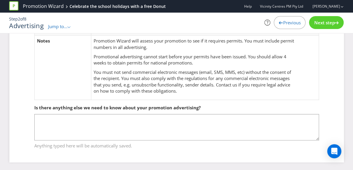
click at [332, 26] on div "Next step" at bounding box center [326, 22] width 35 height 13
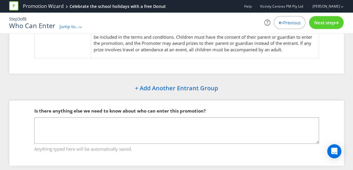
scroll to position [100, 0]
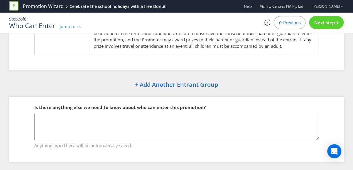
click at [325, 22] on span "Next step" at bounding box center [324, 23] width 21 height 6
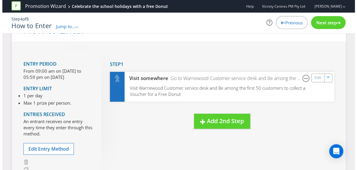
scroll to position [22, 0]
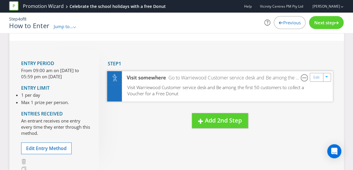
click at [265, 83] on div "Visit somewhere Go to Warriewood Customer service desk and Be among the first 5…" at bounding box center [220, 77] width 226 height 13
click at [317, 79] on link "Edit" at bounding box center [316, 77] width 6 height 7
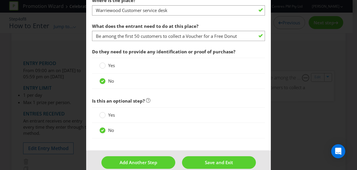
scroll to position [211, 0]
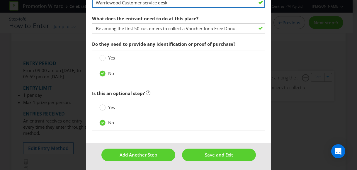
click at [123, 1] on input "Warriewood Customer service desk" at bounding box center [178, 3] width 173 height 10
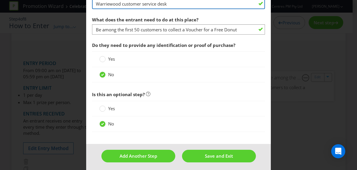
type input "Warriewood customer service desk"
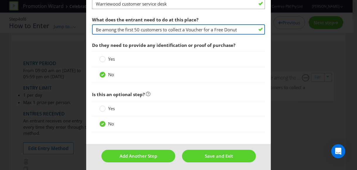
click at [188, 29] on input "Be among the first 50 customers to collect a Voucher for a Free Donut" at bounding box center [178, 29] width 173 height 10
click at [243, 28] on input "Be among the first 50 customers to collect a voucher for a Free Donut" at bounding box center [178, 29] width 173 height 10
click at [210, 28] on input "Be among the first 50 customers to collect a voucher for a Free Donut king iced…" at bounding box center [178, 29] width 173 height 10
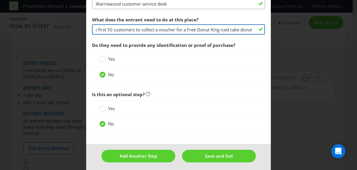
type input "Be among the first 50 customers to collect a voucher for a Free Donut King iced…"
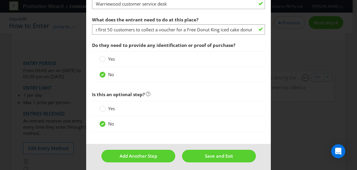
click at [262, 50] on span "Do they need to provide any identification or proof of purchase?" at bounding box center [178, 45] width 173 height 12
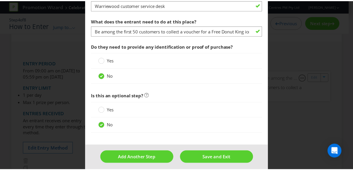
scroll to position [211, 0]
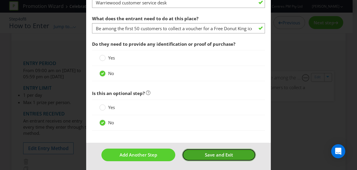
click at [218, 158] on button "Save and Exit" at bounding box center [219, 155] width 74 height 13
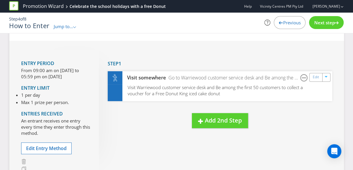
click at [326, 27] on div "Next step" at bounding box center [326, 22] width 35 height 13
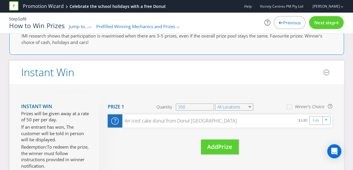
click at [327, 24] on span "Next step" at bounding box center [324, 23] width 21 height 6
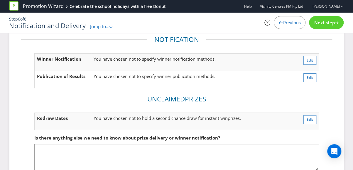
click at [327, 24] on span "Next step" at bounding box center [324, 23] width 21 height 6
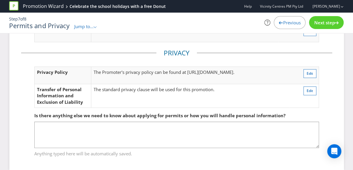
scroll to position [50, 0]
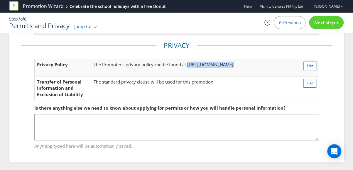
drag, startPoint x: 275, startPoint y: 65, endPoint x: 188, endPoint y: 66, distance: 87.2
click at [188, 66] on td "The Promoter's privacy policy can be found at [URL][DOMAIN_NAME] ." at bounding box center [190, 67] width 198 height 17
copy td "[URL][DOMAIN_NAME] ."
click at [336, 25] on div "Next step" at bounding box center [326, 22] width 35 height 13
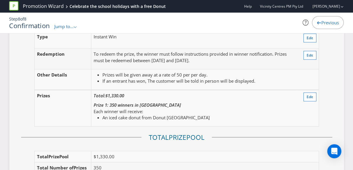
scroll to position [669, 0]
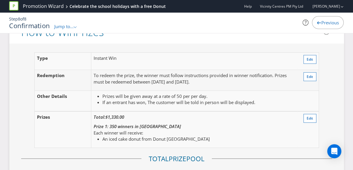
click at [206, 99] on li "If an entrant has won, The customer will be told in person will be displayed." at bounding box center [198, 102] width 192 height 6
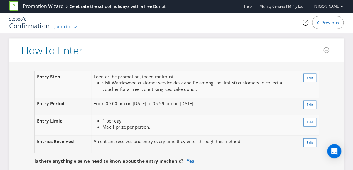
scroll to position [514, 0]
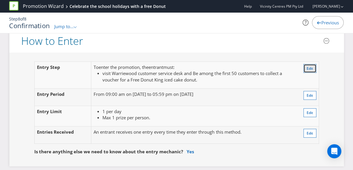
click at [309, 68] on span "Edit" at bounding box center [310, 68] width 6 height 5
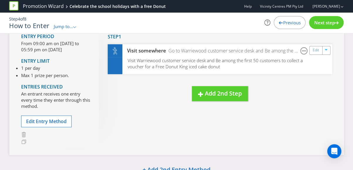
scroll to position [23, 0]
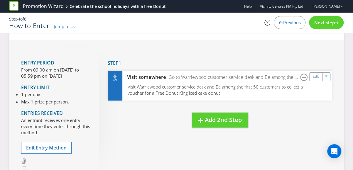
click at [322, 17] on div "Next step" at bounding box center [326, 22] width 35 height 13
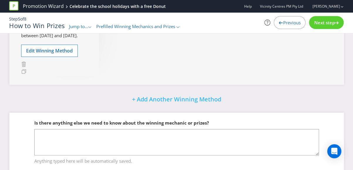
click at [326, 20] on span "Next step" at bounding box center [324, 23] width 21 height 6
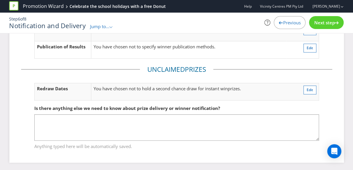
click at [329, 26] on div "Next step" at bounding box center [326, 22] width 35 height 13
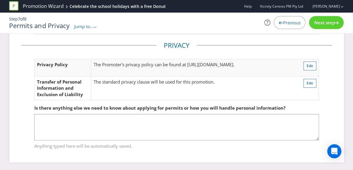
click at [329, 26] on div "Next step" at bounding box center [326, 22] width 35 height 13
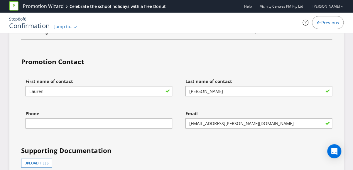
scroll to position [1463, 0]
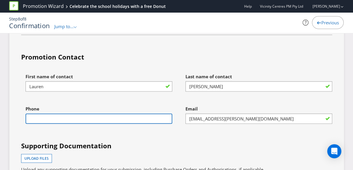
click at [71, 114] on input "text" at bounding box center [99, 119] width 147 height 10
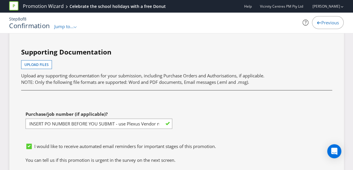
scroll to position [1562, 0]
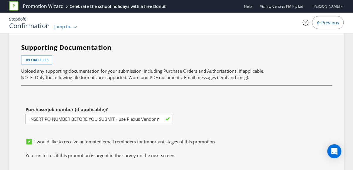
type input "0411522201"
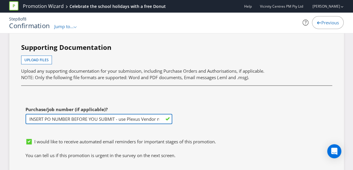
click at [142, 114] on input "INSERT PO NUMBER BEFORE YOU SUBMIT - use Plexus Vendor no. 329371 internally to…" at bounding box center [99, 119] width 147 height 10
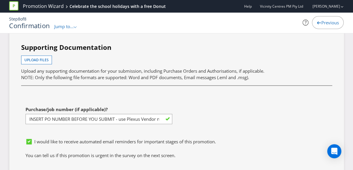
click at [267, 126] on div "First name of contact [PERSON_NAME] Last name of contact [PERSON_NAME] Phone [P…" at bounding box center [177, 53] width 320 height 163
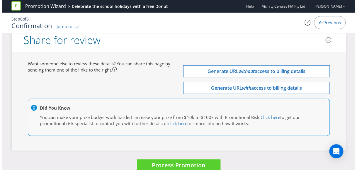
scroll to position [1724, 0]
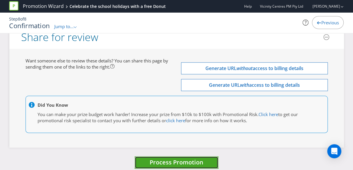
click at [198, 158] on span "Process Promotion" at bounding box center [177, 162] width 54 height 8
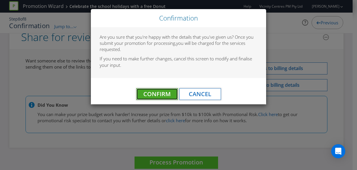
click at [164, 94] on span "Confirm" at bounding box center [156, 94] width 27 height 8
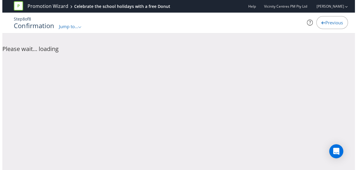
scroll to position [0, 0]
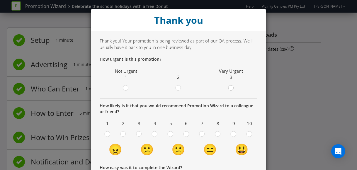
click at [229, 88] on circle at bounding box center [230, 87] width 5 height 5
click at [0, 0] on input "radio" at bounding box center [0, 0] width 0 height 0
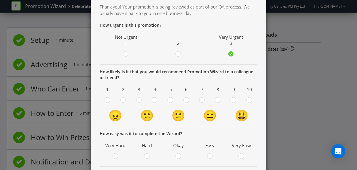
scroll to position [41, 0]
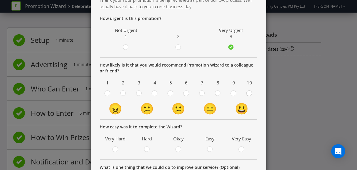
click at [248, 92] on div at bounding box center [249, 91] width 3 height 3
click at [0, 0] on input "radio" at bounding box center [0, 0] width 0 height 0
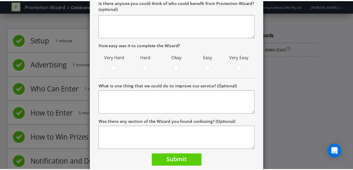
scroll to position [166, 0]
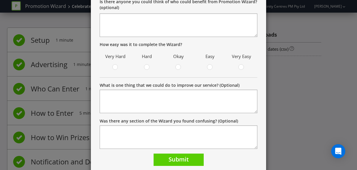
drag, startPoint x: 207, startPoint y: 64, endPoint x: 212, endPoint y: 67, distance: 6.3
click at [209, 64] on div at bounding box center [210, 65] width 3 height 3
click at [0, 0] on input "radio" at bounding box center [0, 0] width 0 height 0
click at [194, 158] on button "Submit" at bounding box center [179, 160] width 50 height 13
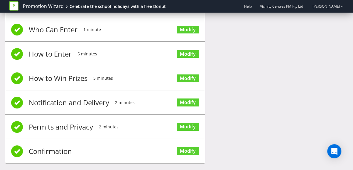
scroll to position [65, 0]
